Goal: Obtain resource: Obtain resource

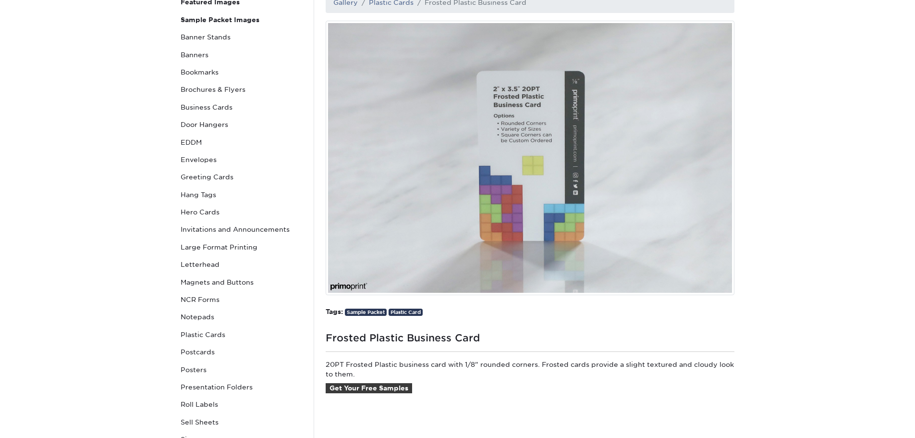
scroll to position [144, 0]
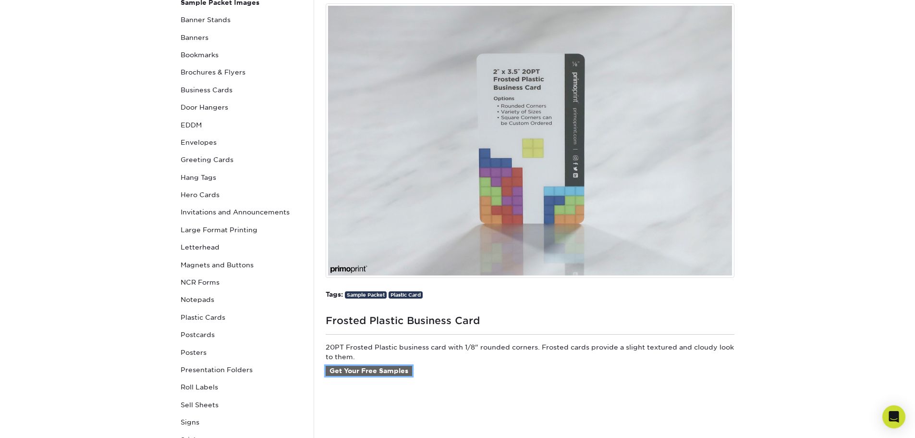
click at [389, 369] on link "Get Your Free Samples" at bounding box center [369, 370] width 86 height 11
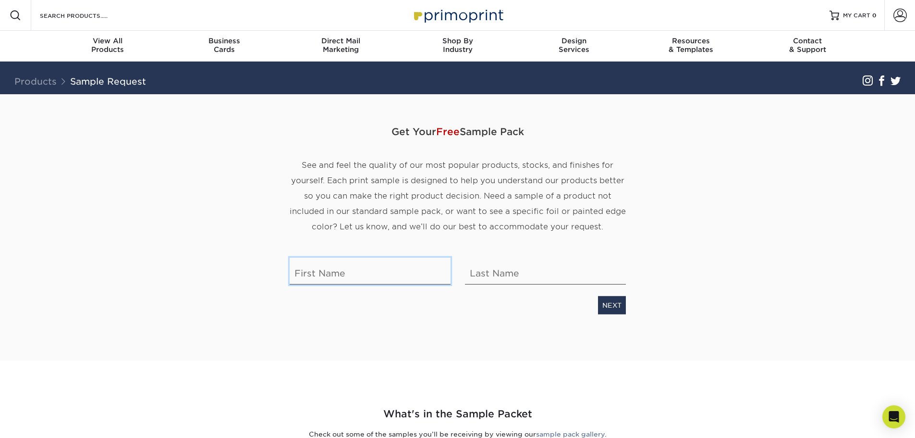
click at [405, 281] on input "text" at bounding box center [370, 270] width 161 height 27
type input "[PERSON_NAME]"
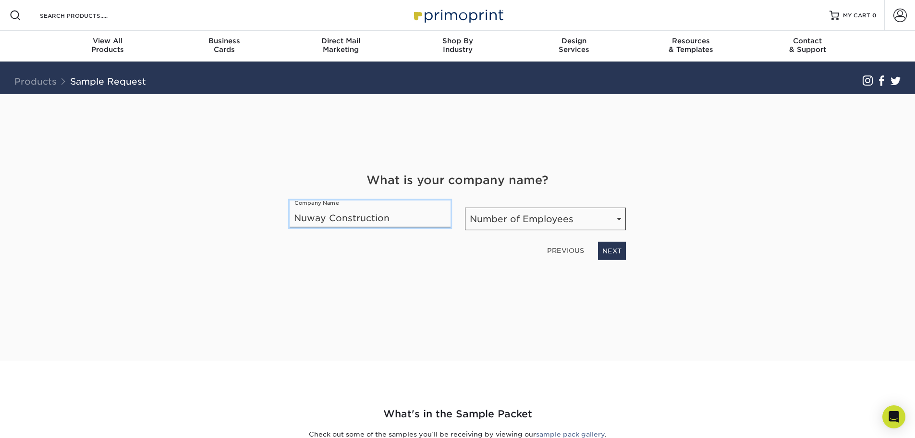
type input "Nuway Construction"
click at [609, 227] on select "Number of Employees Self-employed 1-10 employees 11-50 employees 51-200 employe…" at bounding box center [545, 218] width 161 height 23
select select "11-50"
click at [465, 207] on select "Number of Employees Self-employed 1-10 employees 11-50 employees 51-200 employe…" at bounding box center [545, 218] width 161 height 23
drag, startPoint x: 629, startPoint y: 249, endPoint x: 624, endPoint y: 250, distance: 4.9
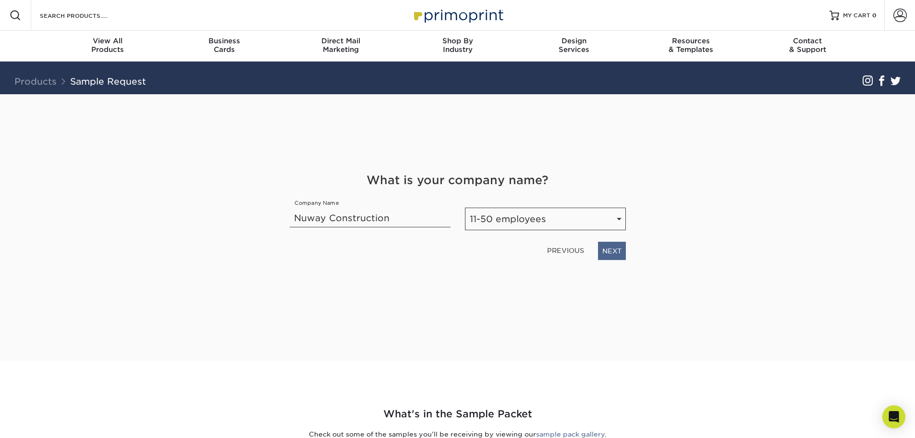
click at [629, 249] on div "PREVIOUS NEXT" at bounding box center [457, 249] width 351 height 22
click at [616, 252] on link "NEXT" at bounding box center [612, 251] width 28 height 18
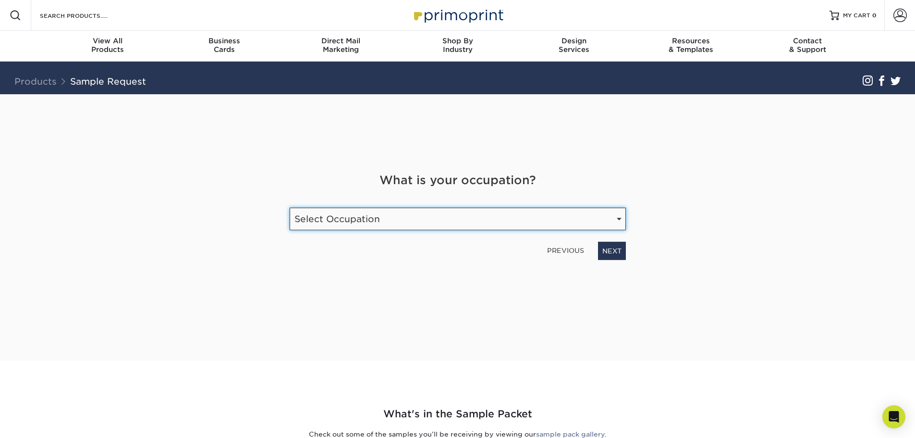
click at [446, 210] on select "Select Occupation Agency Automotive Blogger Cleaning Services Construction Educ…" at bounding box center [458, 218] width 336 height 23
select select "Construction"
click at [290, 207] on select "Select Occupation Agency Automotive Blogger Cleaning Services Construction Educ…" at bounding box center [458, 218] width 336 height 23
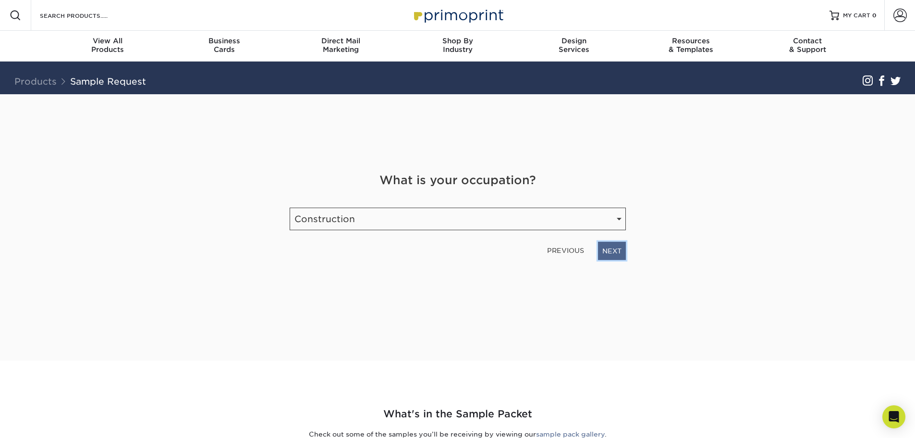
click at [613, 245] on link "NEXT" at bounding box center [612, 251] width 28 height 18
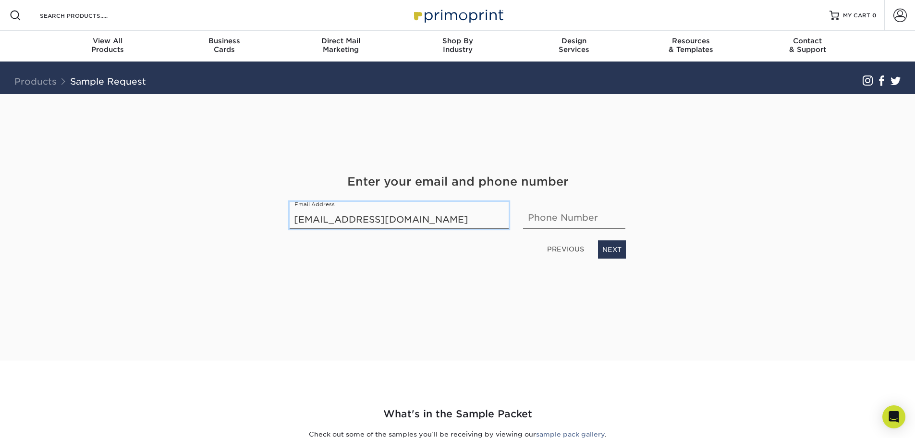
type input "[EMAIL_ADDRESS][DOMAIN_NAME]"
click at [536, 217] on input "5745330588" at bounding box center [574, 215] width 102 height 27
type input "5745330588"
click at [605, 248] on link "NEXT" at bounding box center [612, 249] width 28 height 18
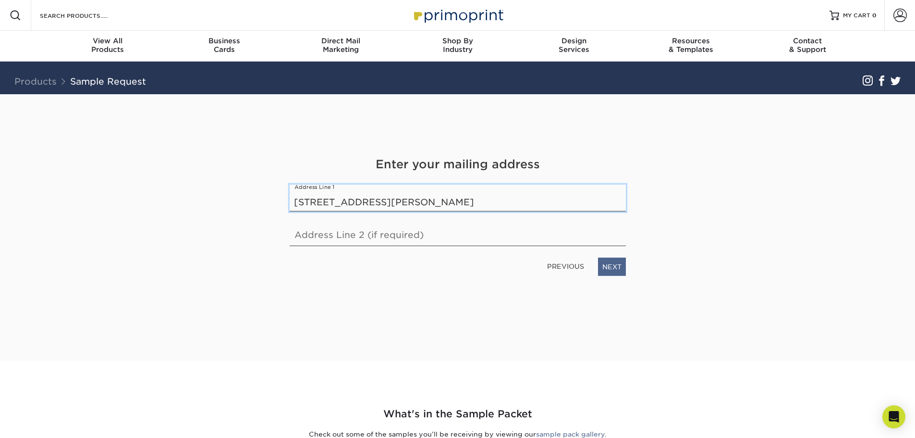
type input "[STREET_ADDRESS][PERSON_NAME]"
click at [607, 268] on link "NEXT" at bounding box center [612, 266] width 28 height 18
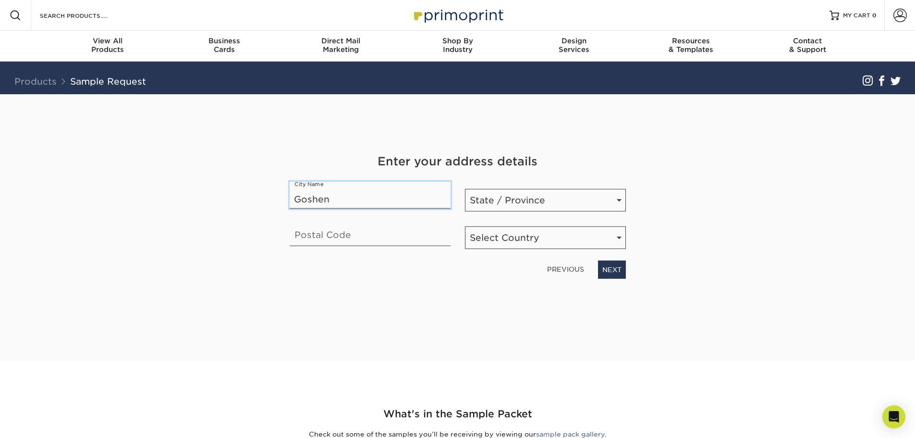
type input "Goshen"
select select "IN"
type input "46526"
click at [521, 242] on select "Select Country [GEOGRAPHIC_DATA] [GEOGRAPHIC_DATA]" at bounding box center [545, 237] width 161 height 23
select select "US"
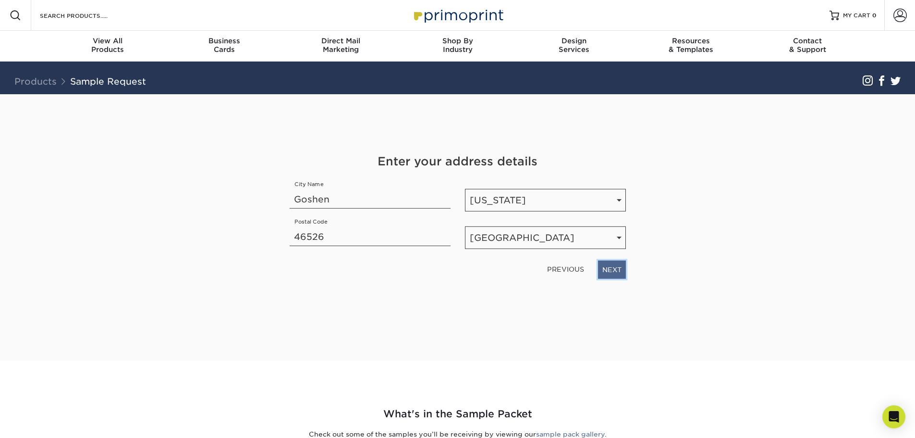
click at [609, 267] on link "NEXT" at bounding box center [612, 269] width 28 height 18
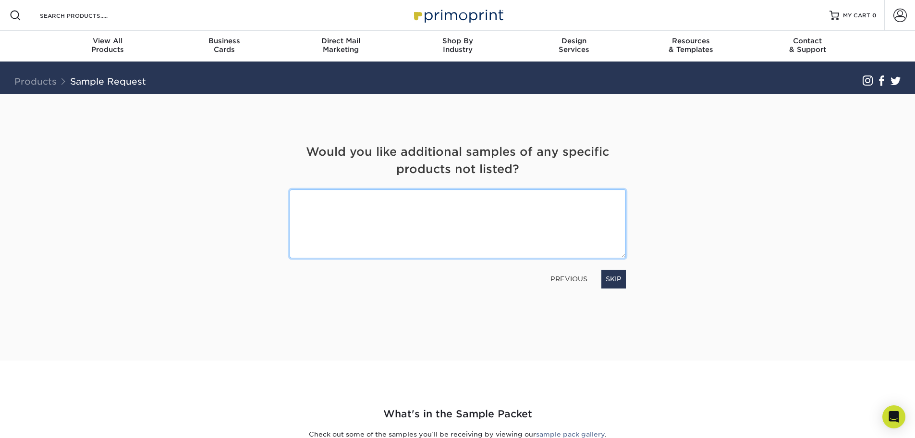
click at [620, 255] on textarea at bounding box center [458, 223] width 336 height 69
click at [626, 256] on div at bounding box center [457, 223] width 351 height 69
click at [414, 184] on div "Would you like additional samples of any specific products not listed?" at bounding box center [457, 166] width 351 height 46
click at [424, 195] on textarea at bounding box center [458, 223] width 336 height 69
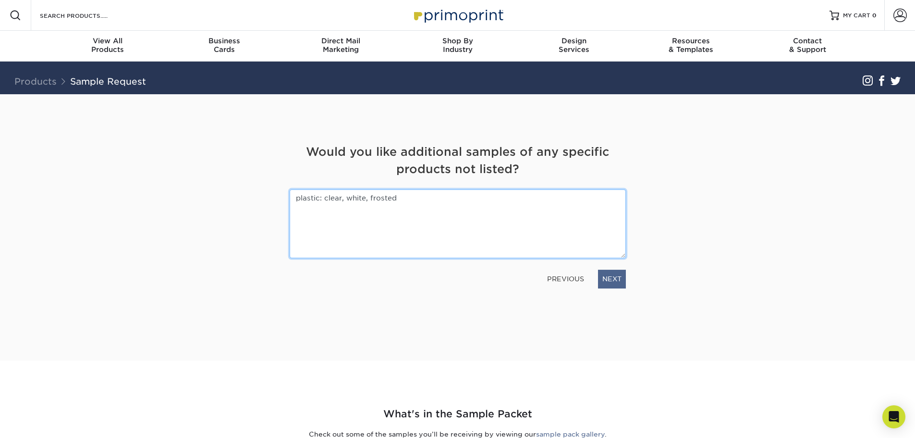
type textarea "plastic: clear, white, frosted"
click at [613, 287] on link "NEXT" at bounding box center [612, 278] width 28 height 18
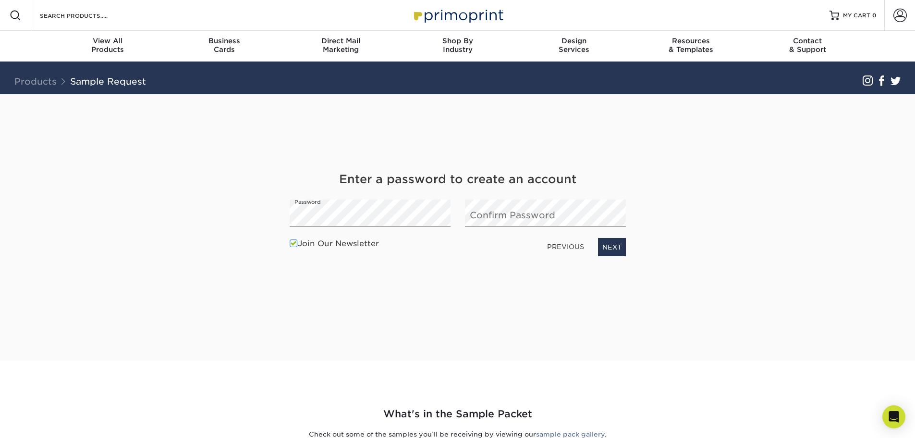
click at [291, 245] on span at bounding box center [294, 243] width 8 height 9
click at [0, 0] on input "Join Our Newsletter" at bounding box center [0, 0] width 0 height 0
click at [291, 246] on span at bounding box center [294, 243] width 8 height 9
click at [0, 0] on input "Join Our Newsletter" at bounding box center [0, 0] width 0 height 0
click at [291, 246] on span at bounding box center [294, 243] width 8 height 9
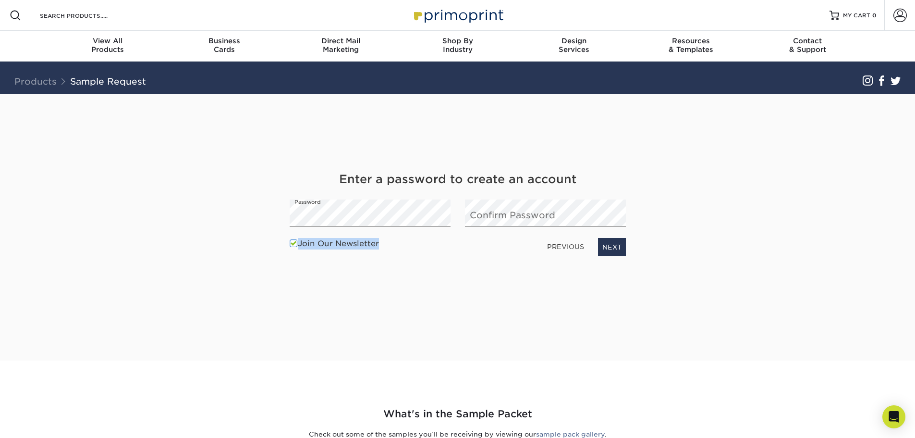
click at [0, 0] on input "Join Our Newsletter" at bounding box center [0, 0] width 0 height 0
click at [599, 252] on link "NEXT" at bounding box center [612, 247] width 28 height 18
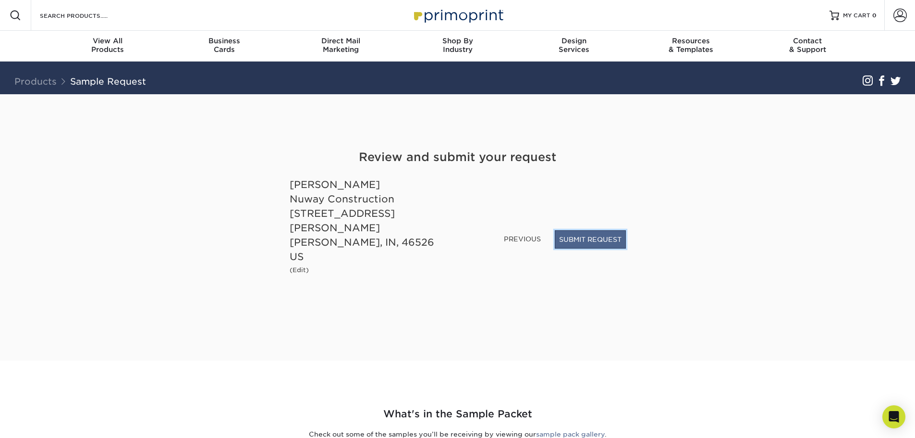
click at [587, 248] on button "SUBMIT REQUEST" at bounding box center [590, 239] width 71 height 18
